Goal: Check status: Check status

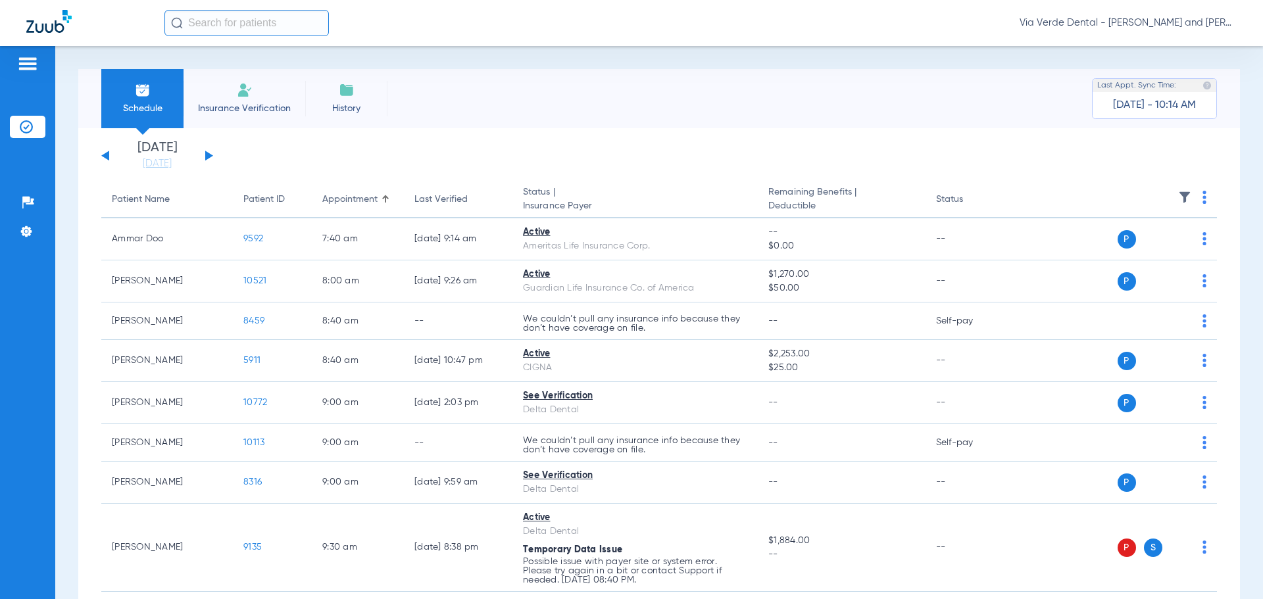
click at [208, 154] on button at bounding box center [209, 156] width 8 height 10
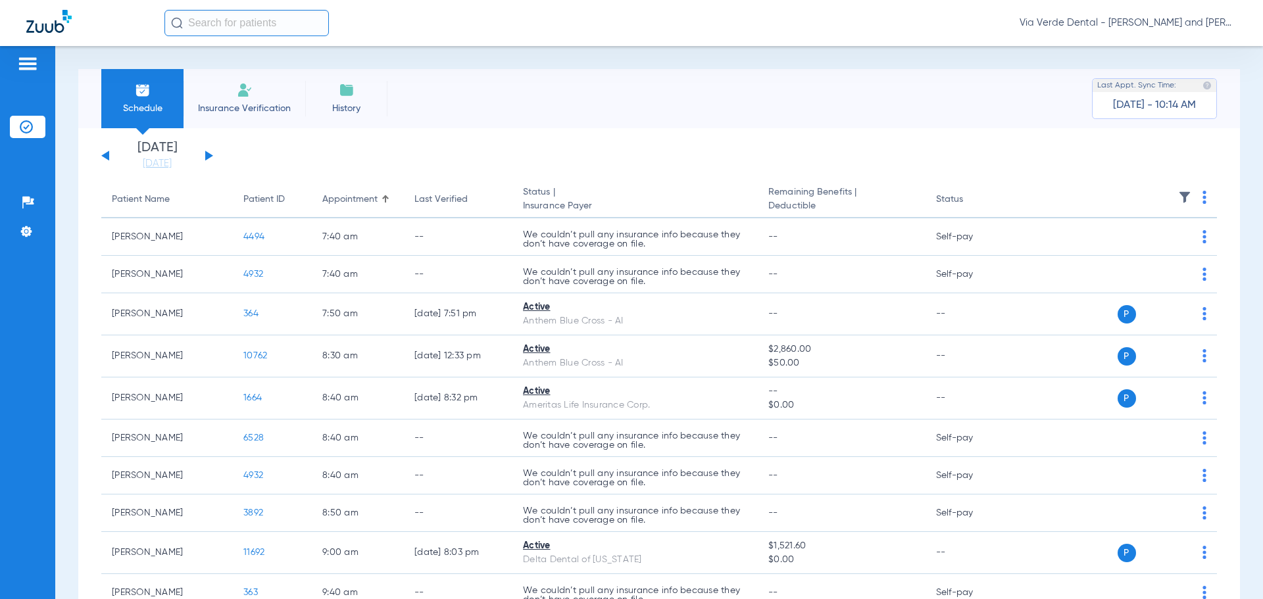
click at [208, 154] on button at bounding box center [209, 156] width 8 height 10
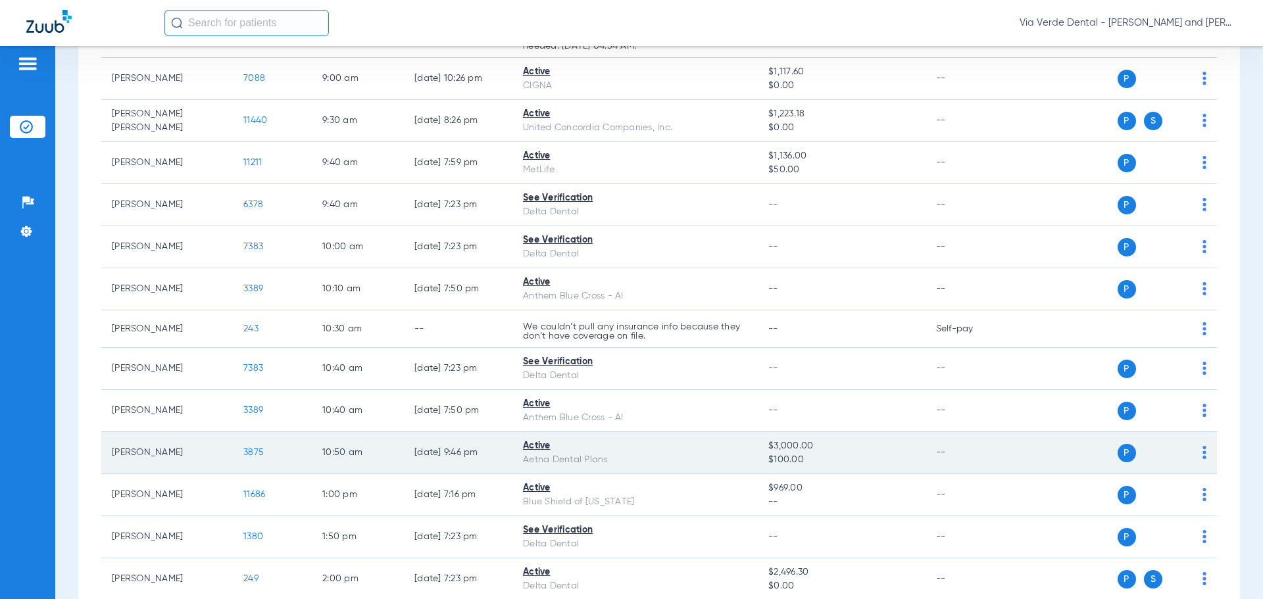
scroll to position [526, 0]
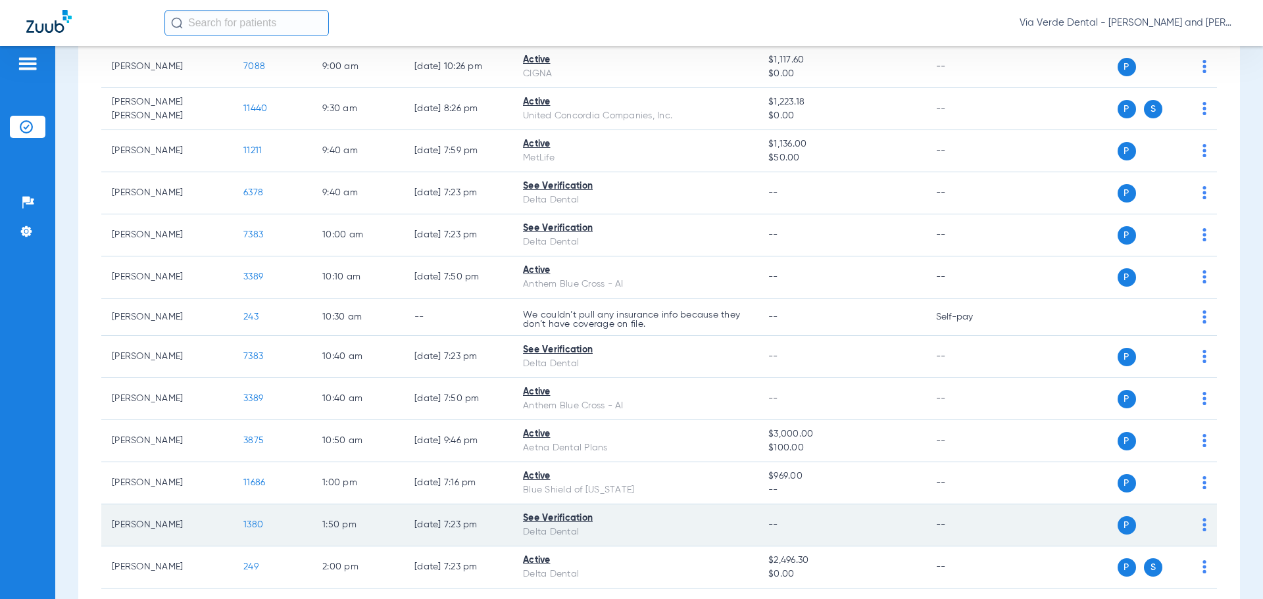
click at [257, 523] on span "1380" at bounding box center [253, 524] width 20 height 9
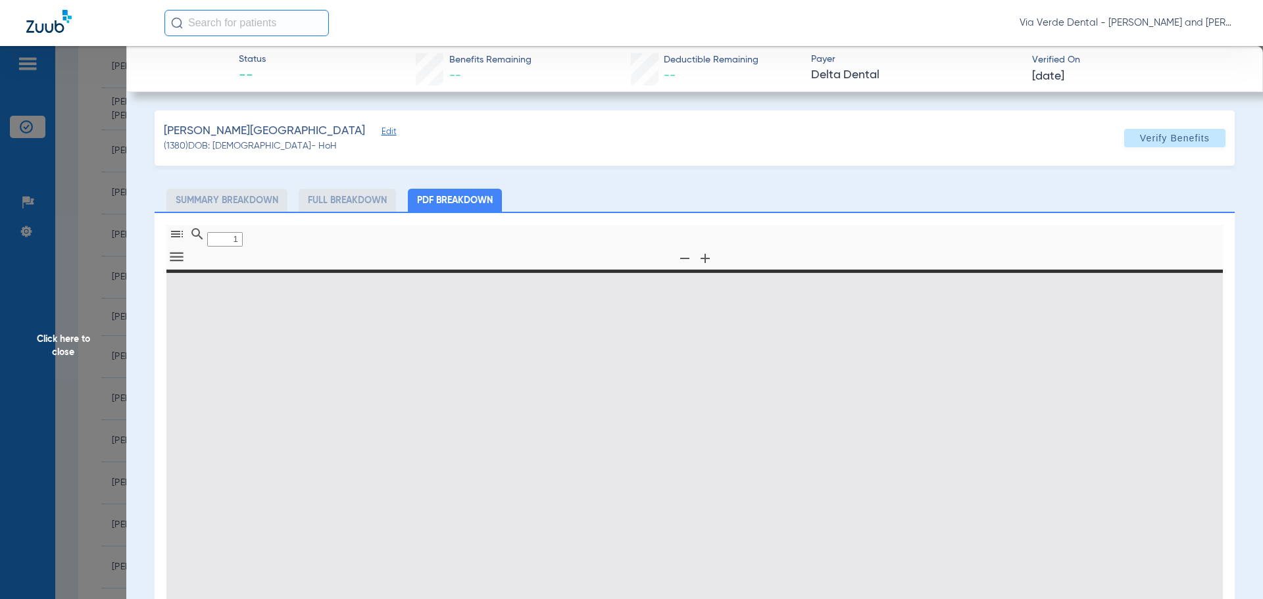
type input "0"
select select "page-width"
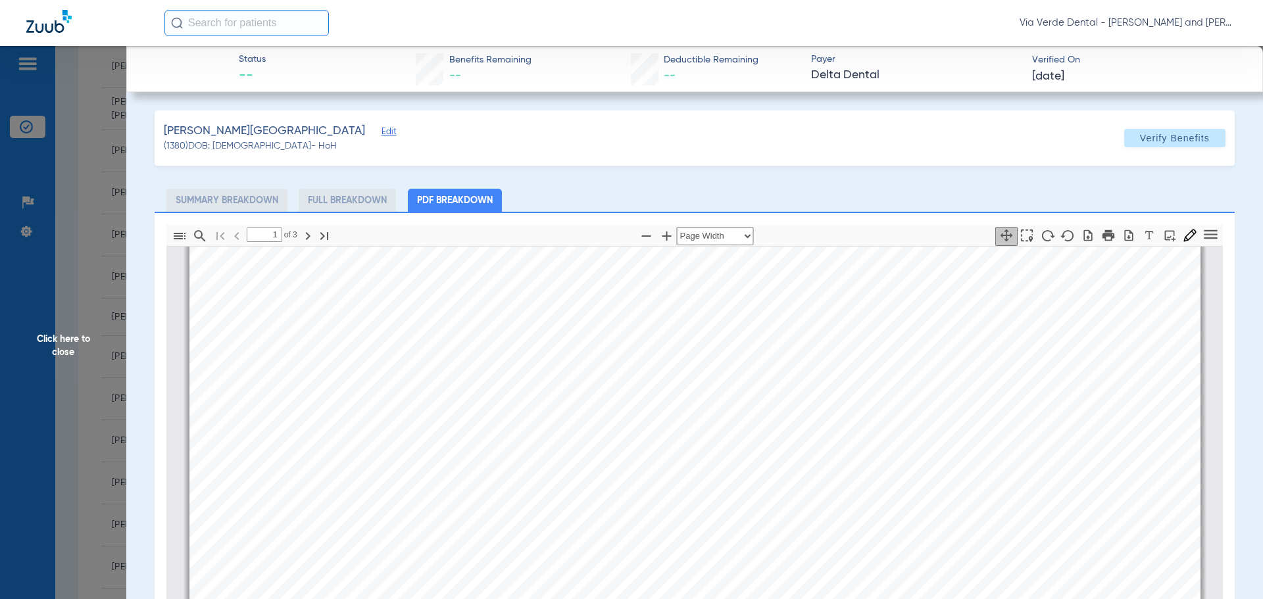
scroll to position [0, 0]
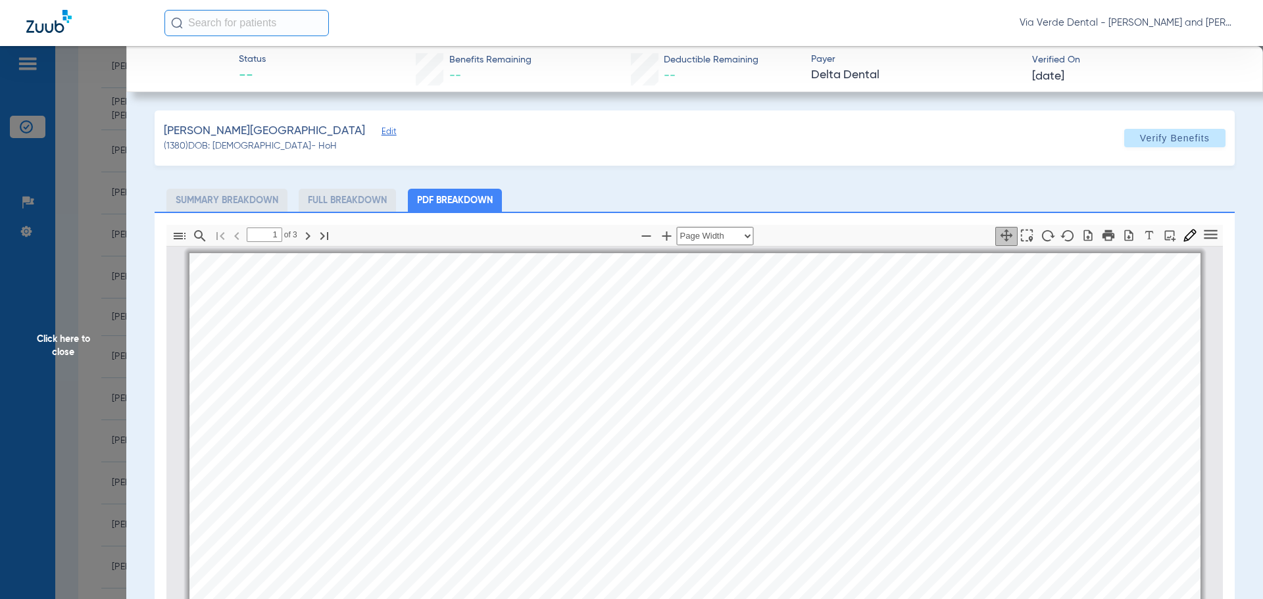
click at [326, 198] on li "Full Breakdown" at bounding box center [347, 200] width 97 height 23
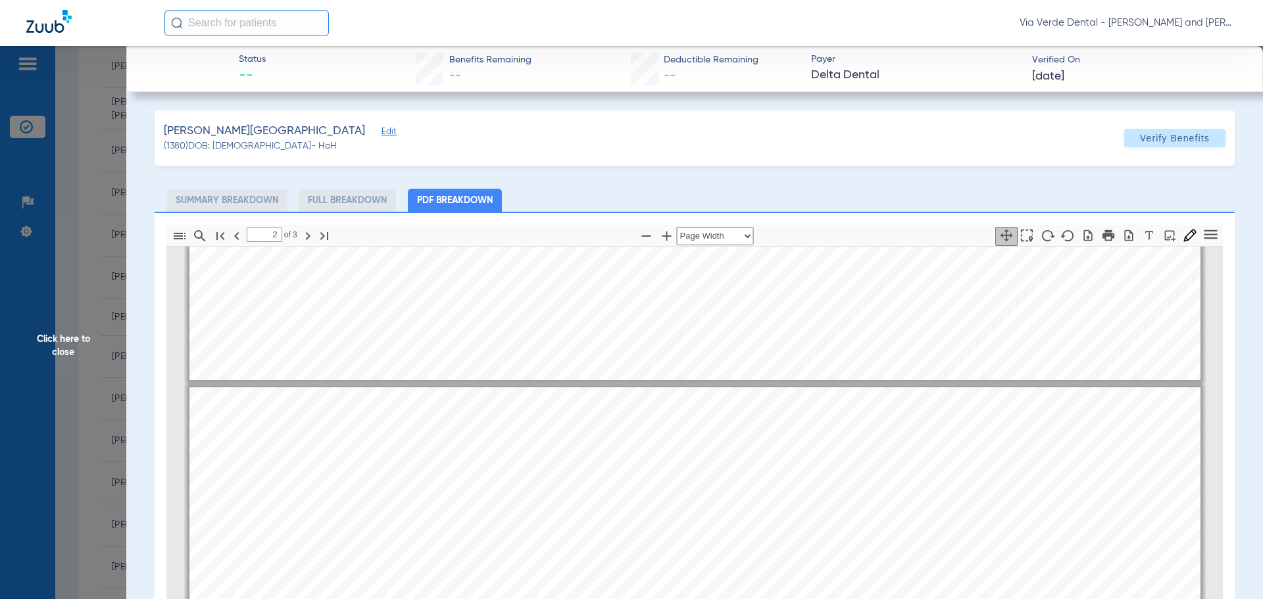
scroll to position [1315, 0]
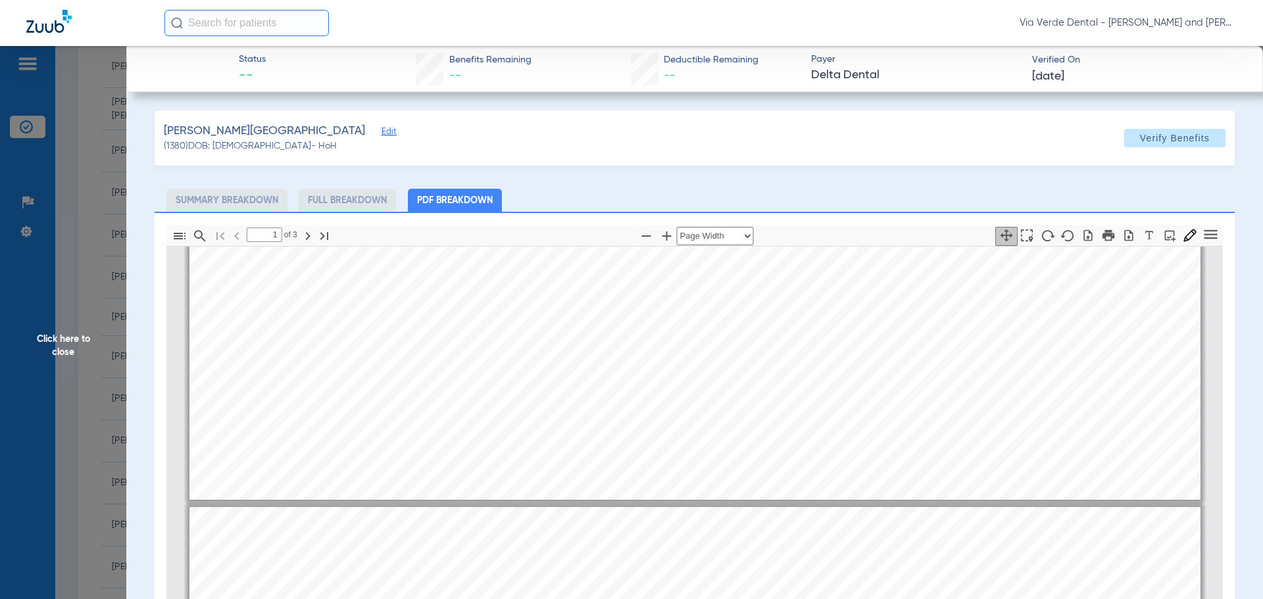
type input "2"
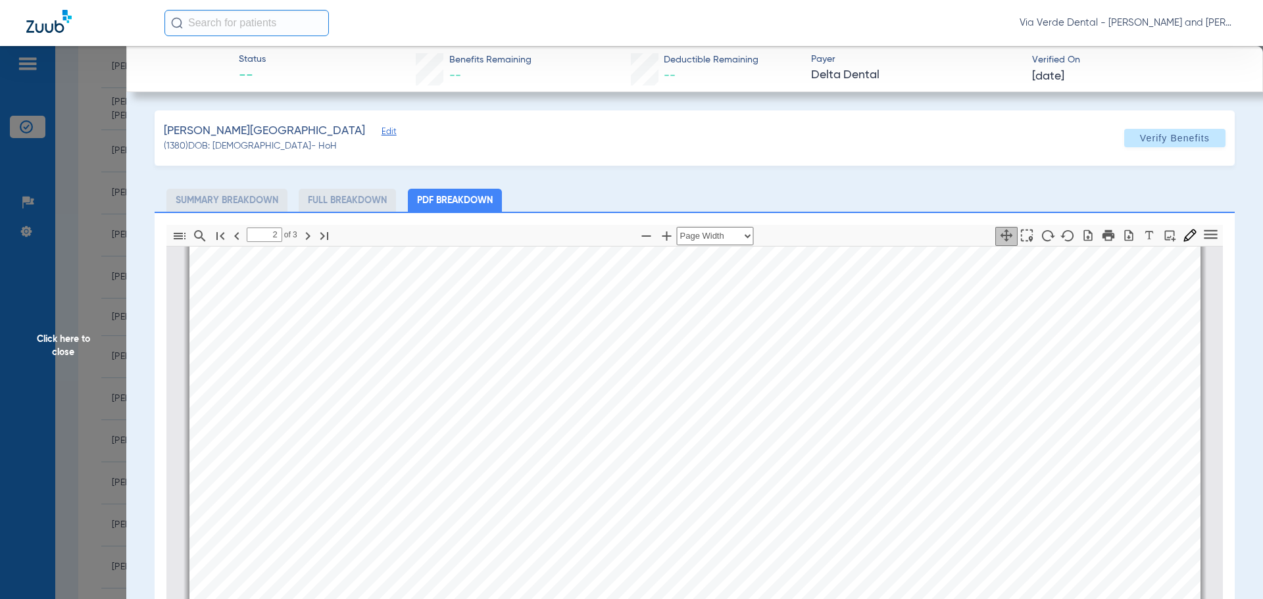
scroll to position [2302, 0]
